Goal: Task Accomplishment & Management: Complete application form

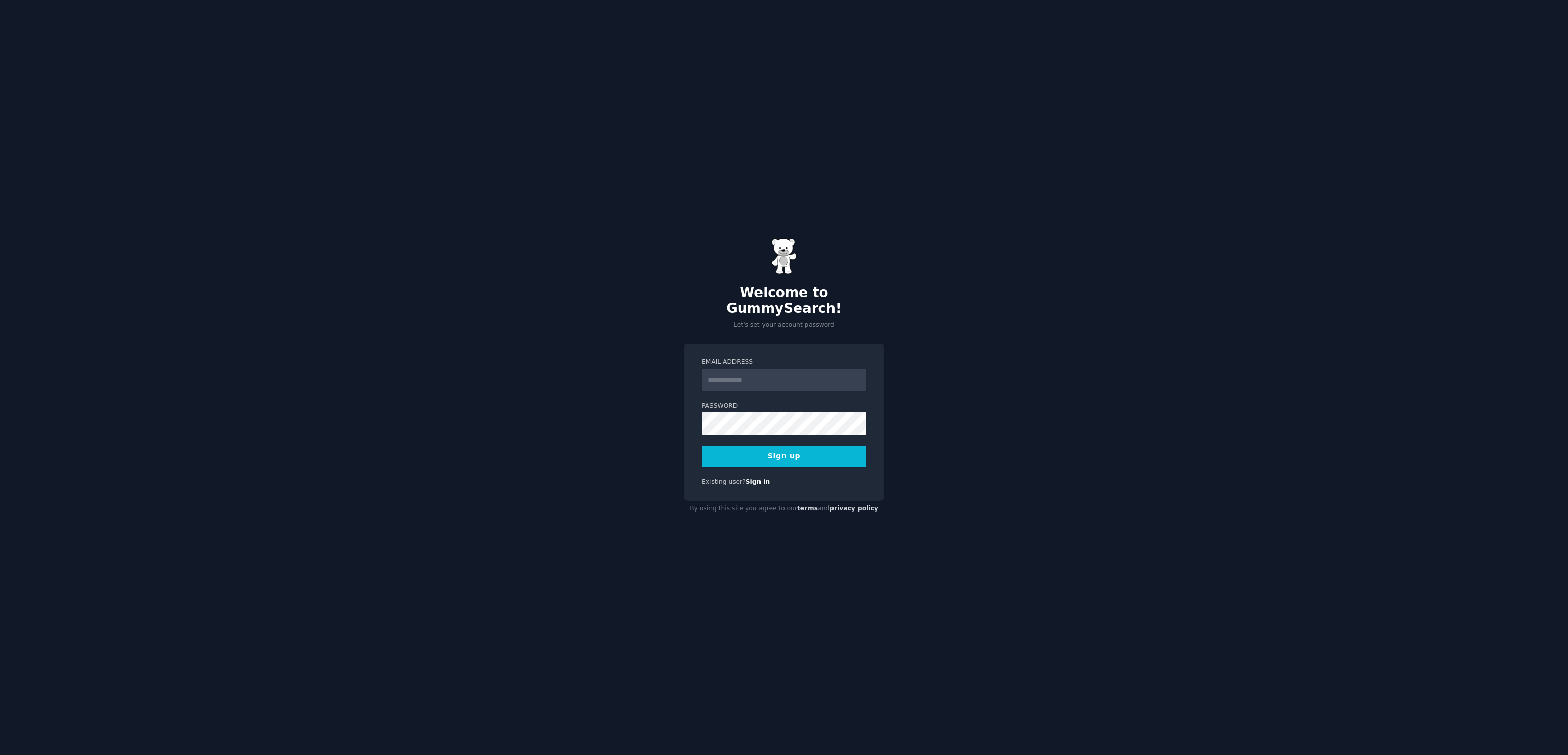
click at [727, 372] on input "Email Address" at bounding box center [784, 380] width 165 height 22
type input "**********"
click at [782, 446] on button "Sign up" at bounding box center [784, 456] width 165 height 21
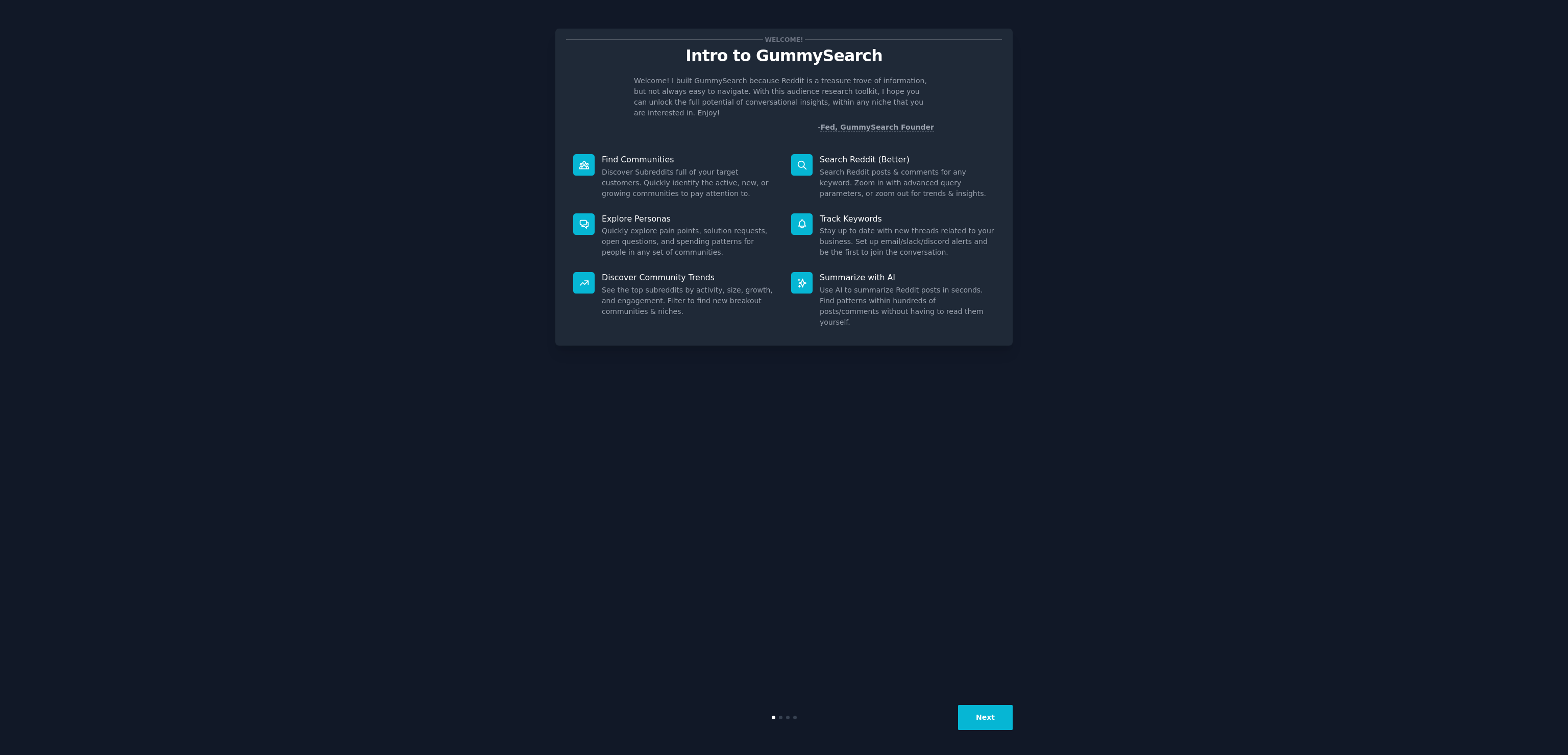
click at [989, 719] on button "Next" at bounding box center [985, 717] width 55 height 25
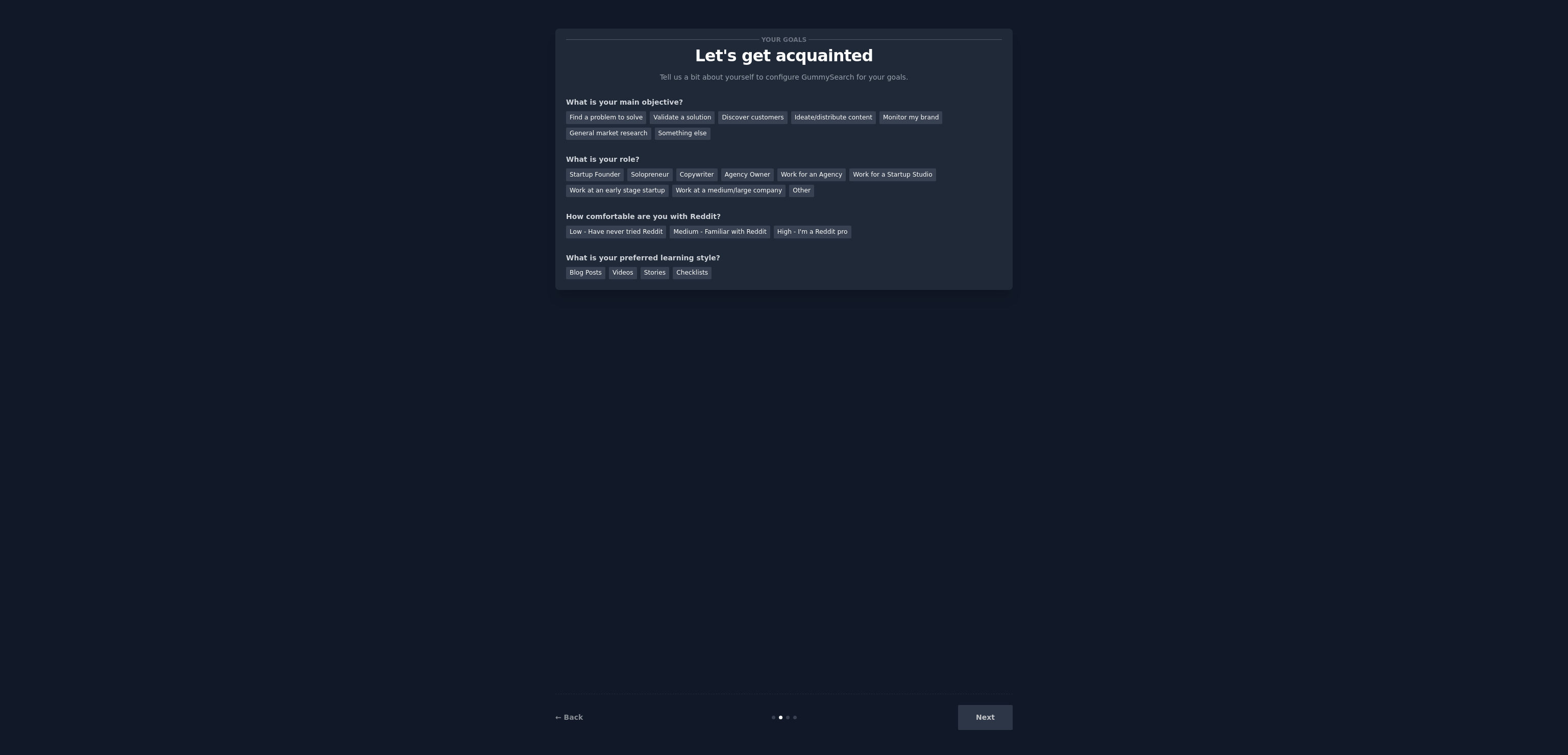
click at [989, 719] on div "Next" at bounding box center [936, 717] width 153 height 25
click at [989, 718] on div "Next" at bounding box center [936, 717] width 153 height 25
click at [673, 114] on div "Validate a solution" at bounding box center [682, 117] width 65 height 12
click at [888, 112] on div "Monitor my brand" at bounding box center [911, 117] width 63 height 12
click at [684, 117] on div "Validate a solution" at bounding box center [682, 117] width 65 height 12
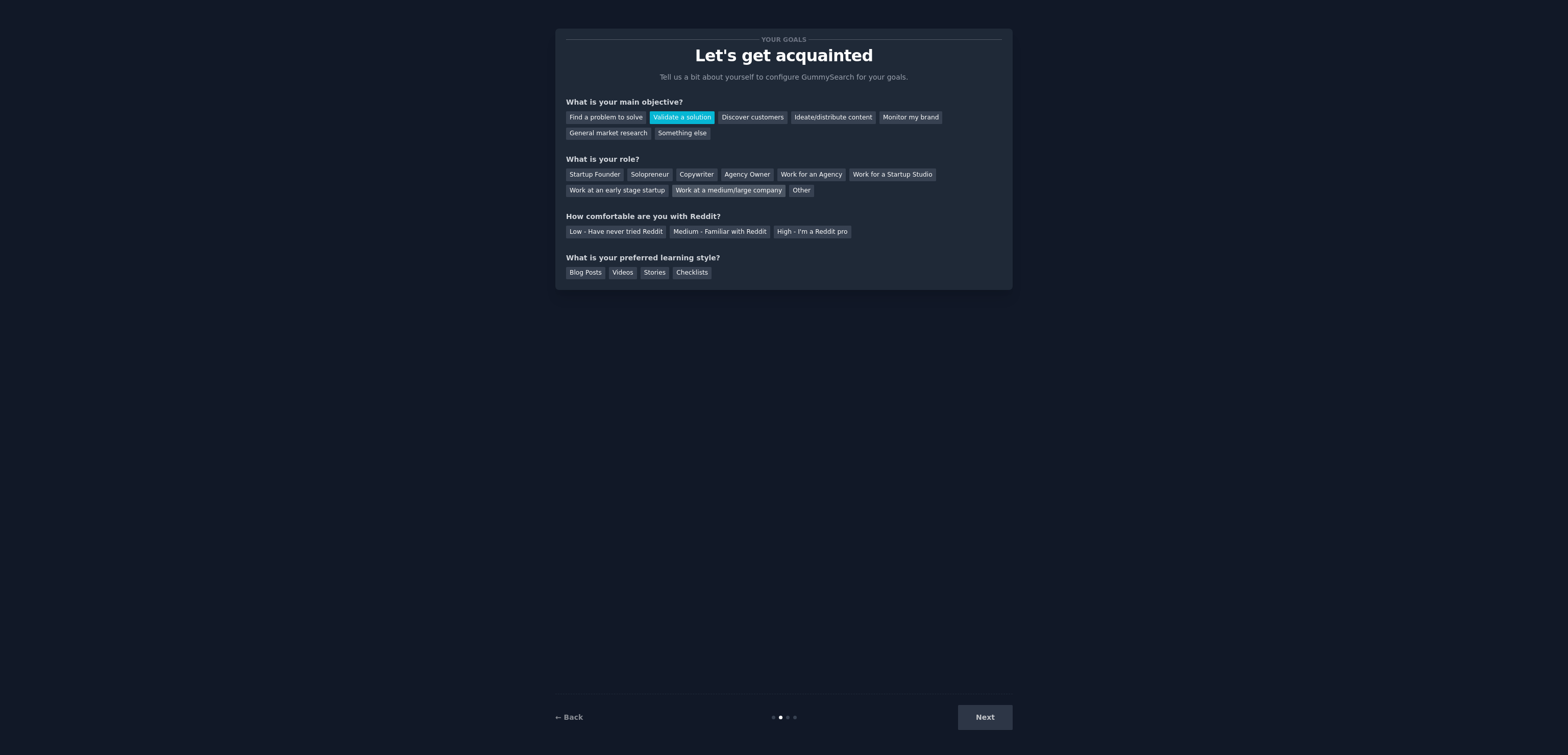
click at [714, 190] on div "Work at a medium/large company" at bounding box center [729, 191] width 114 height 12
click at [708, 231] on div "Medium - Familiar with Reddit" at bounding box center [720, 232] width 100 height 12
click at [683, 272] on div "Checklists" at bounding box center [692, 273] width 39 height 12
click at [994, 716] on button "Next" at bounding box center [985, 717] width 55 height 25
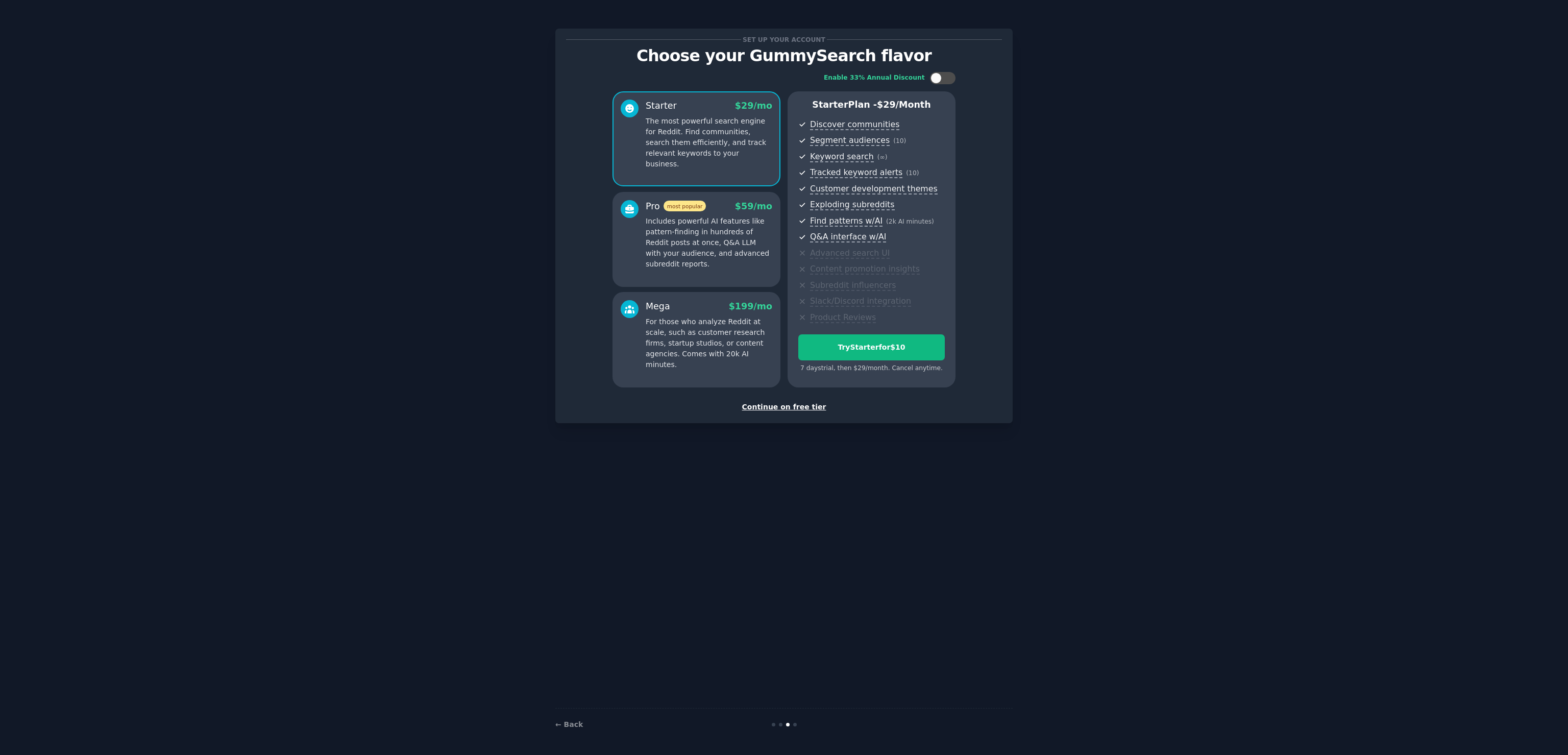
click at [793, 402] on div "Continue on free tier" at bounding box center [784, 406] width 436 height 11
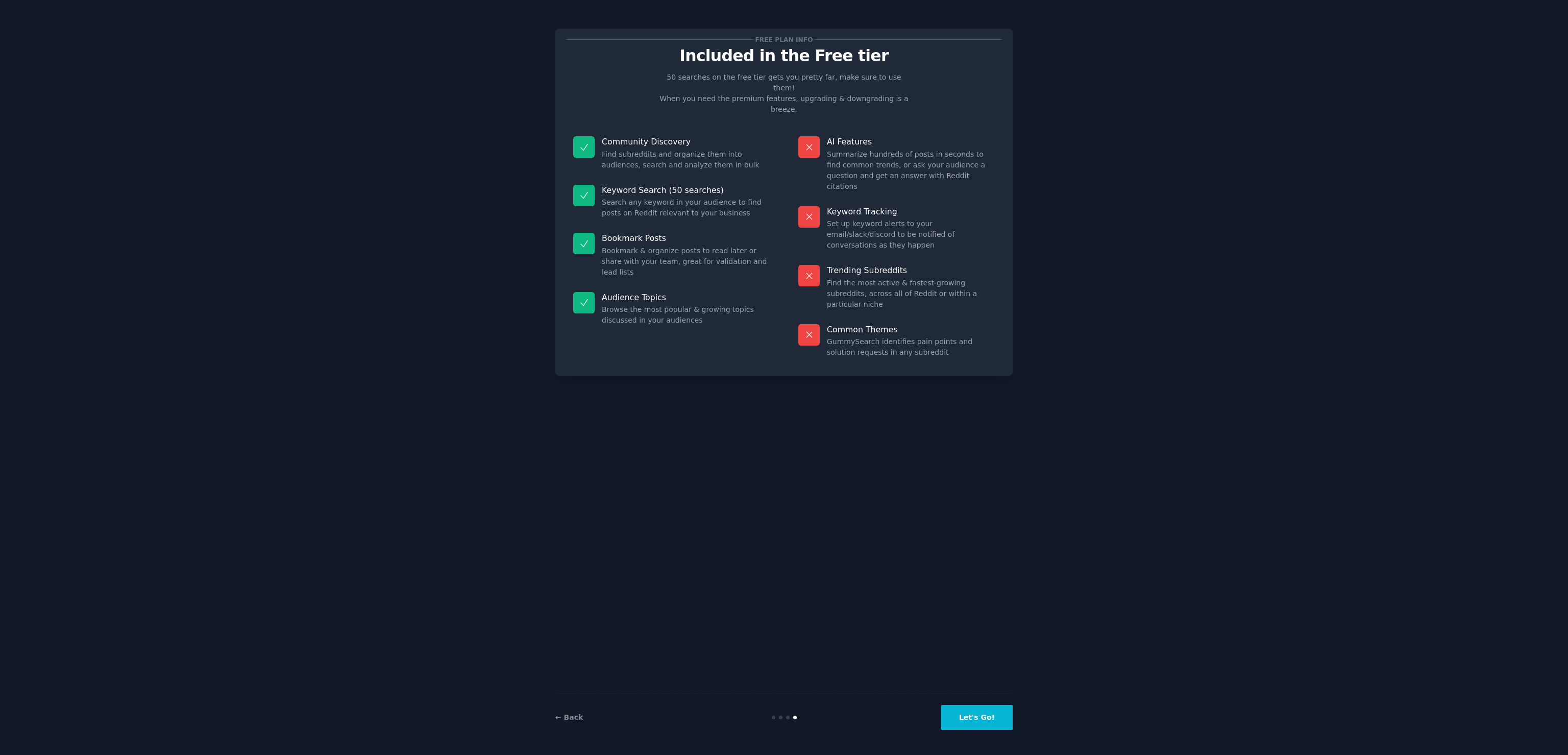
click at [994, 718] on button "Let's Go!" at bounding box center [977, 717] width 72 height 25
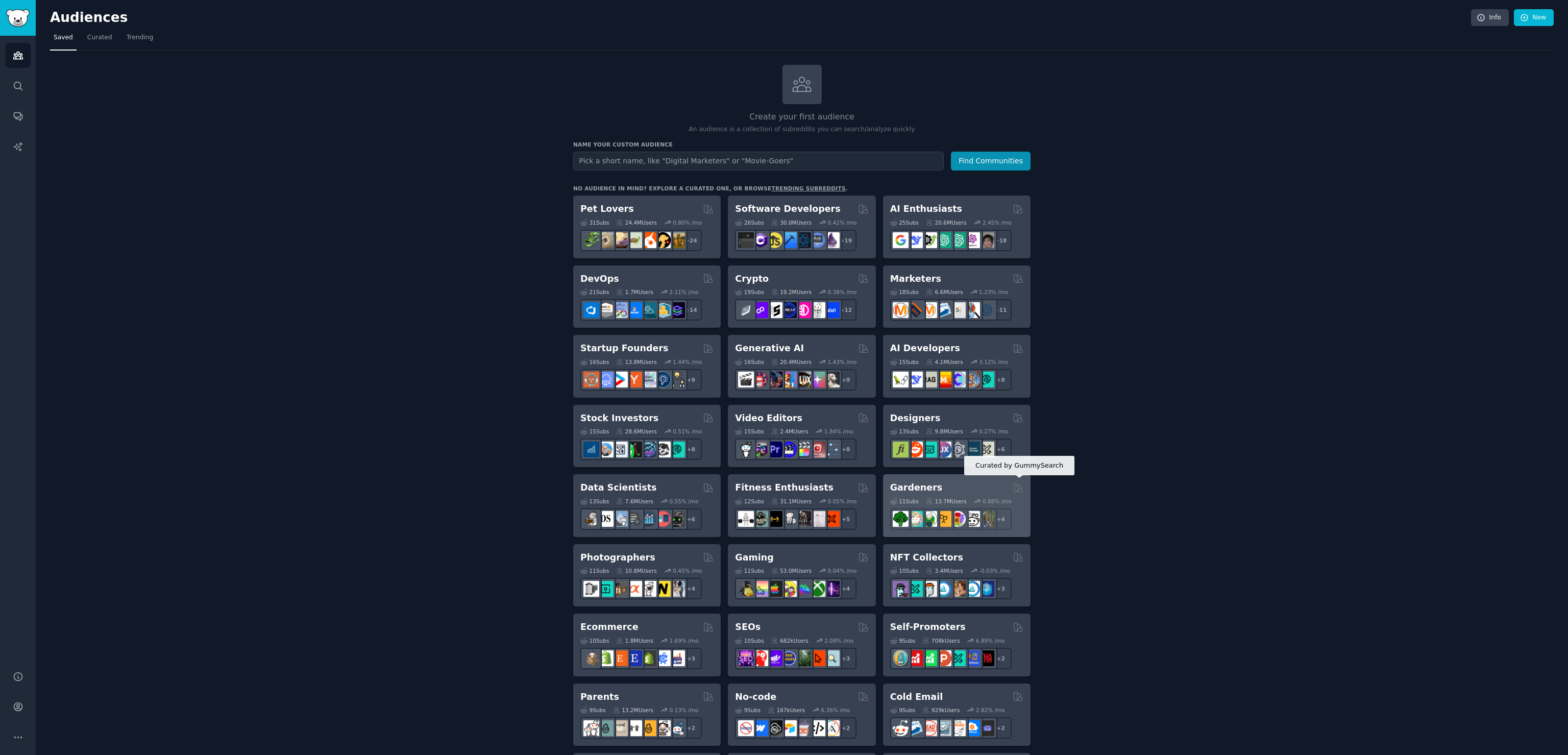
click at [1016, 485] on icon at bounding box center [1018, 487] width 8 height 8
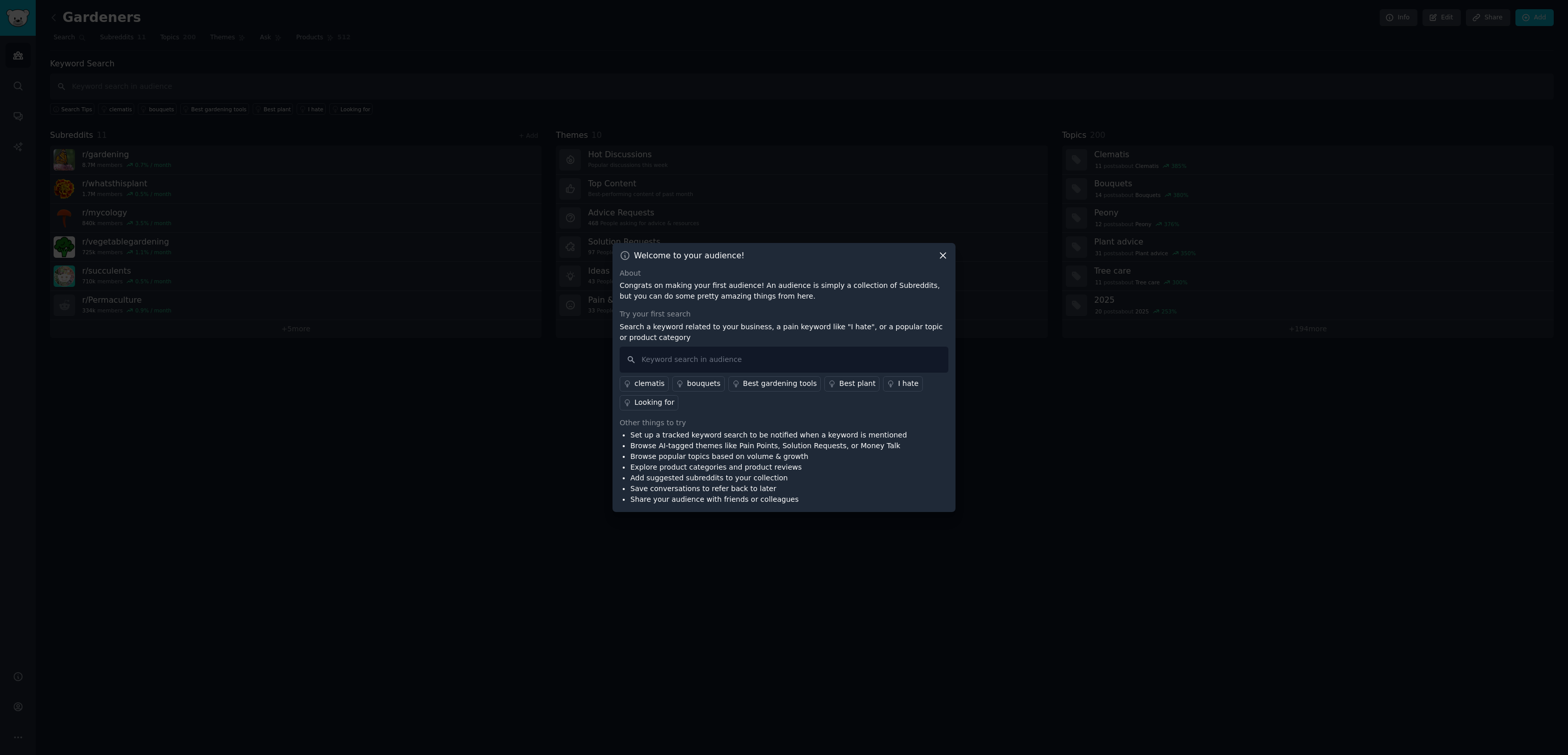
click at [948, 252] on icon at bounding box center [943, 255] width 11 height 11
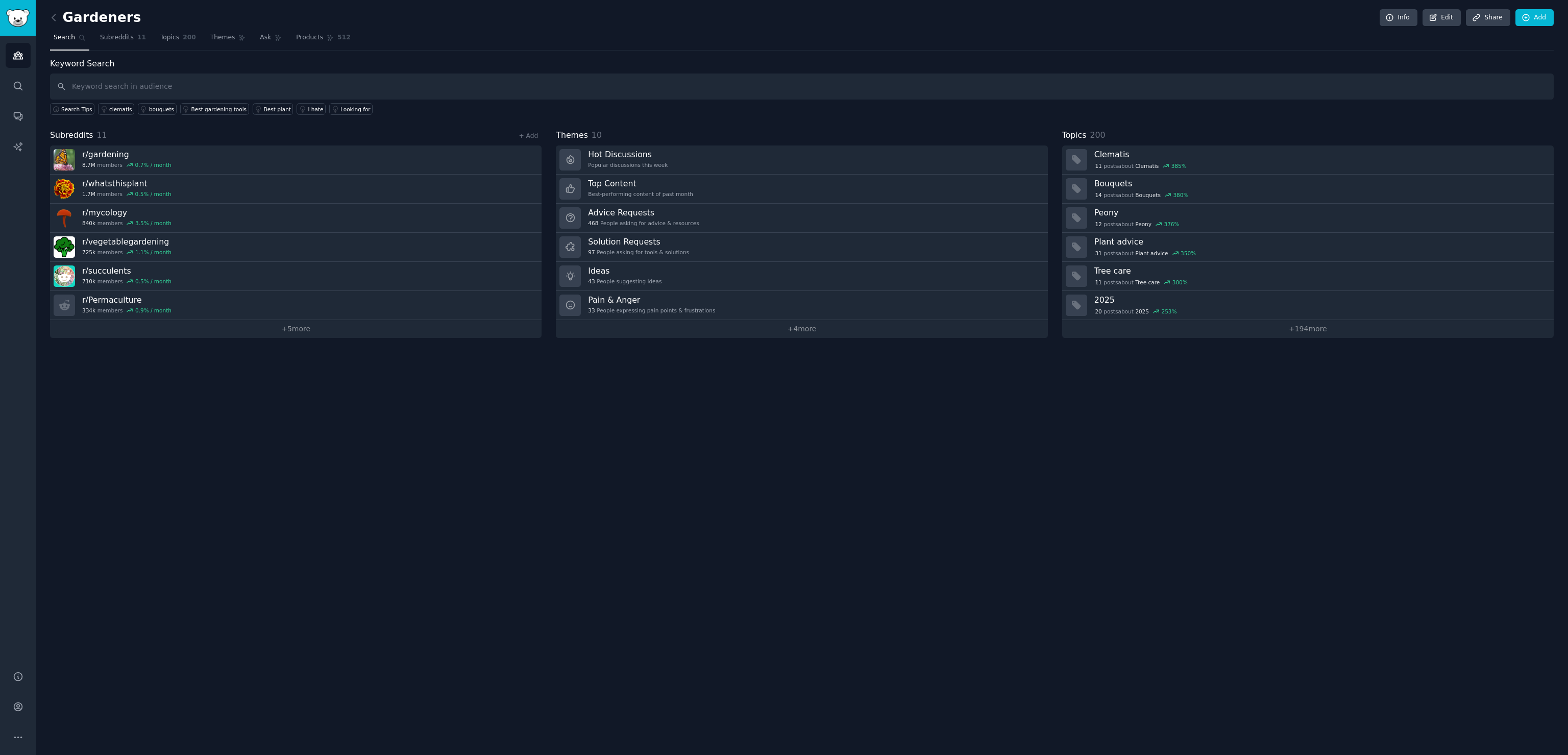
click at [52, 11] on link at bounding box center [56, 18] width 12 height 16
